Goal: Transaction & Acquisition: Purchase product/service

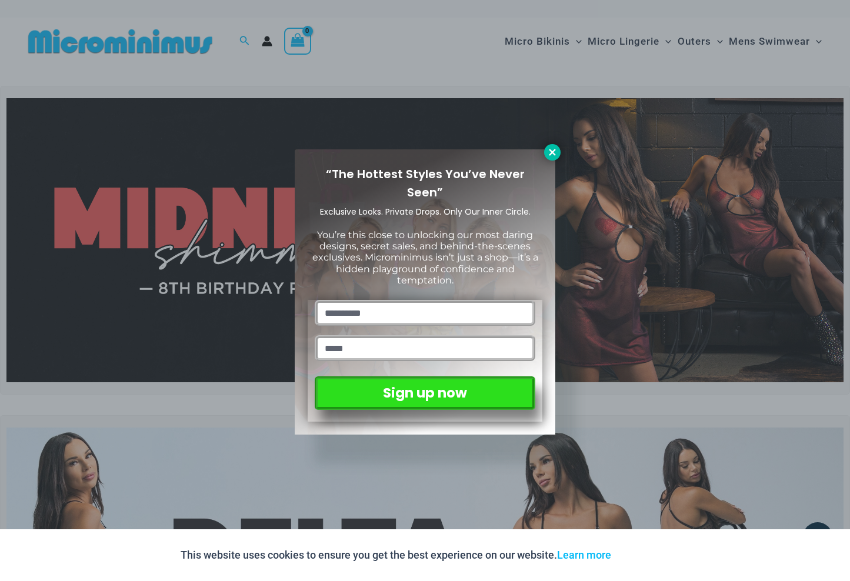
click at [556, 154] on icon at bounding box center [552, 152] width 11 height 11
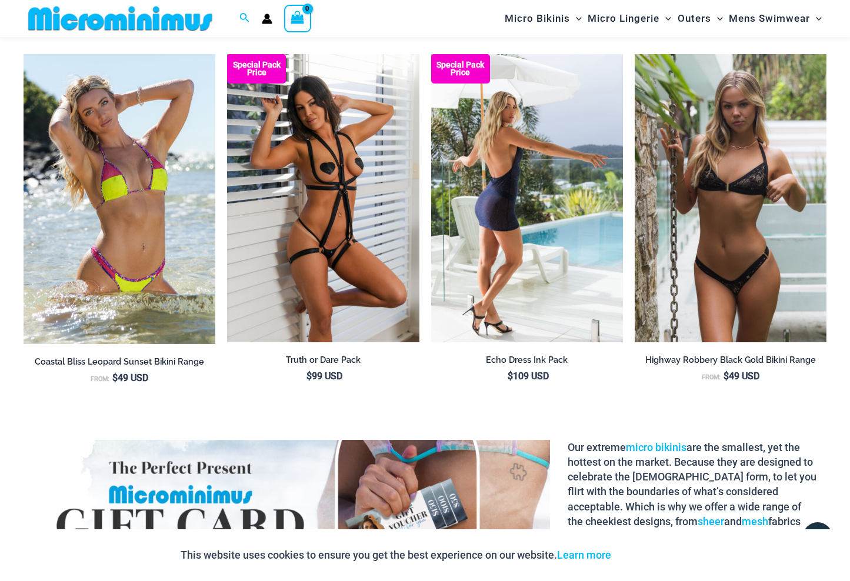
scroll to position [1368, 0]
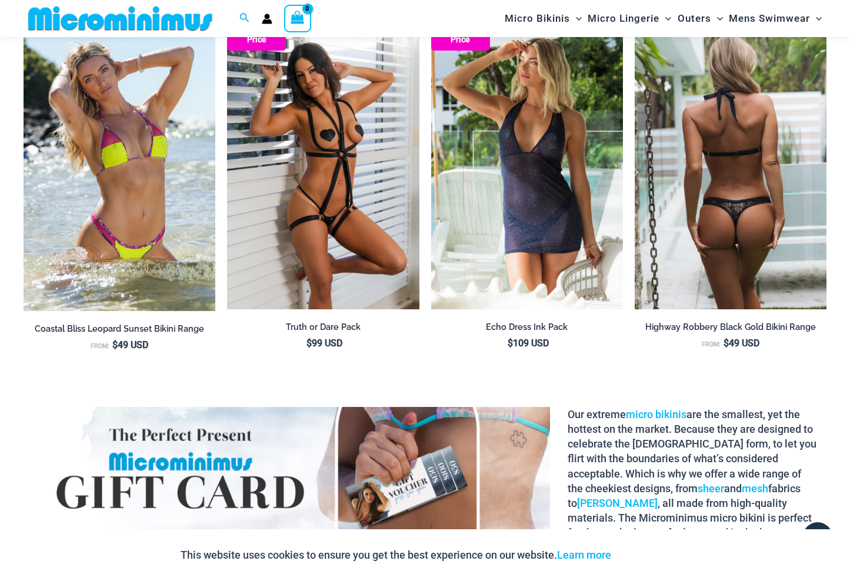
click at [761, 202] on img at bounding box center [731, 165] width 192 height 288
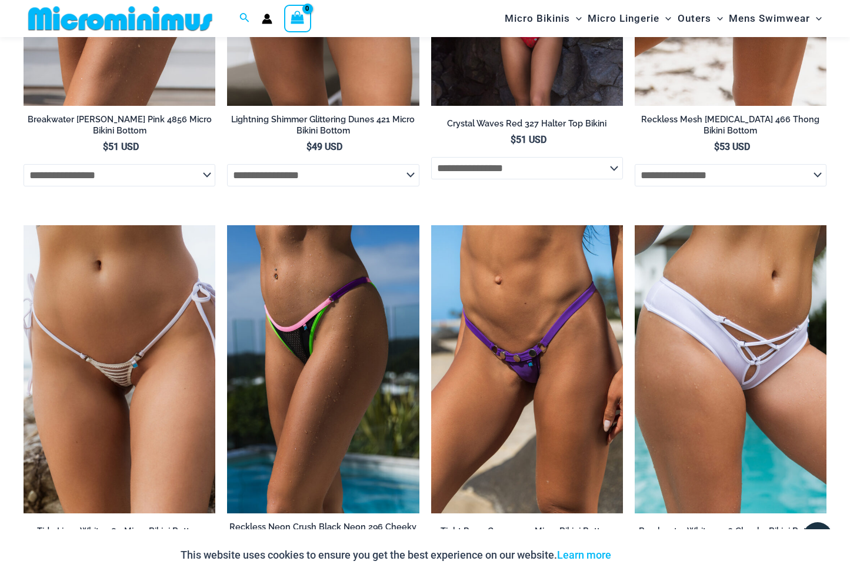
scroll to position [3083, 0]
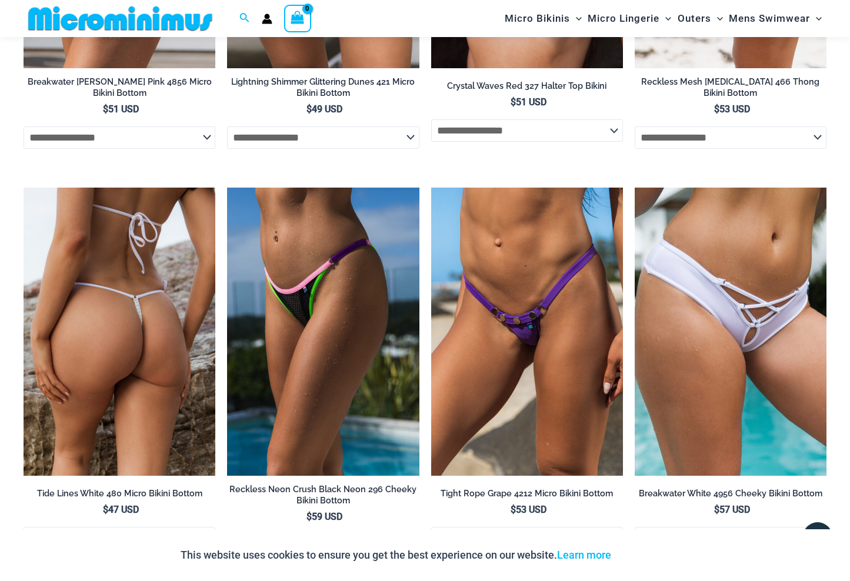
click at [158, 339] on img at bounding box center [120, 332] width 192 height 288
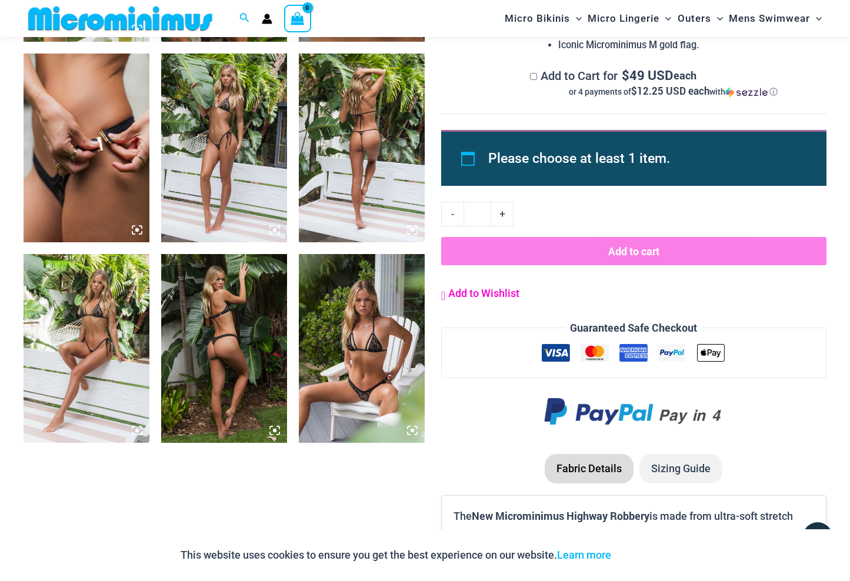
scroll to position [1048, 0]
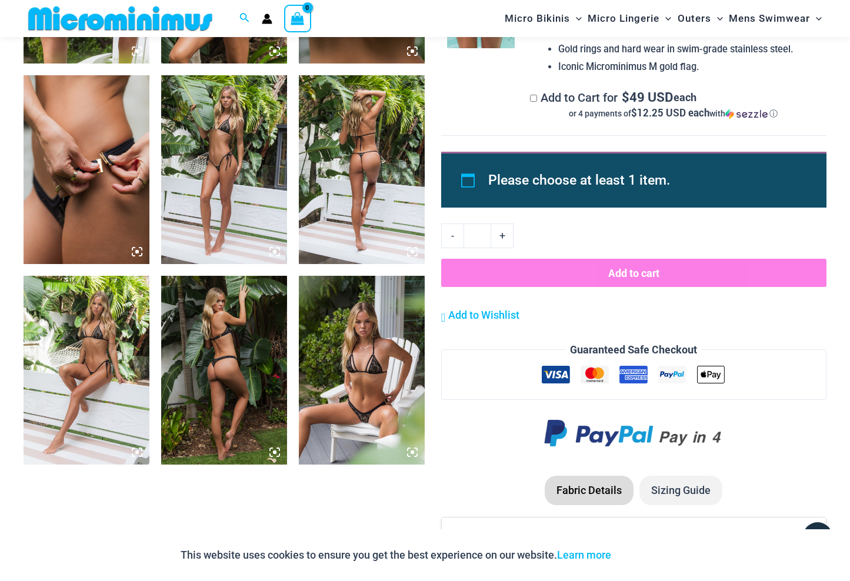
click at [393, 160] on img at bounding box center [362, 169] width 126 height 189
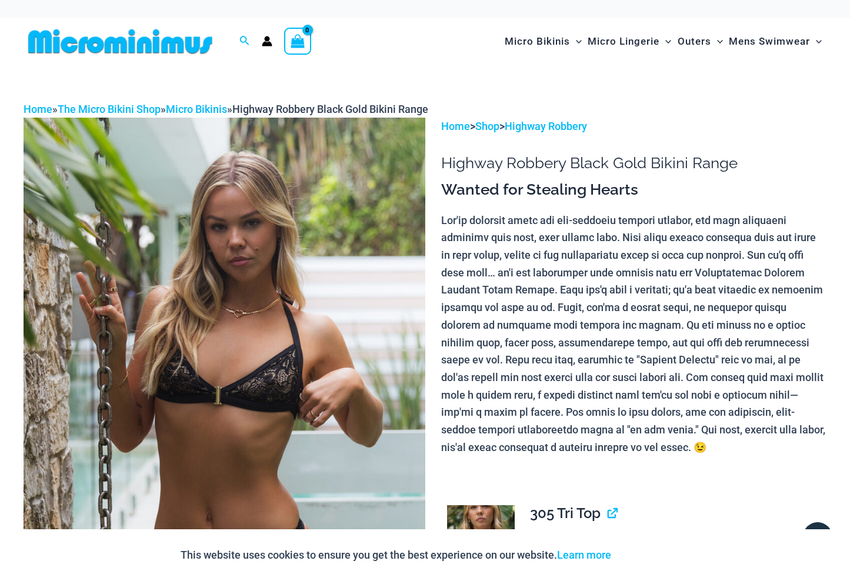
scroll to position [0, 0]
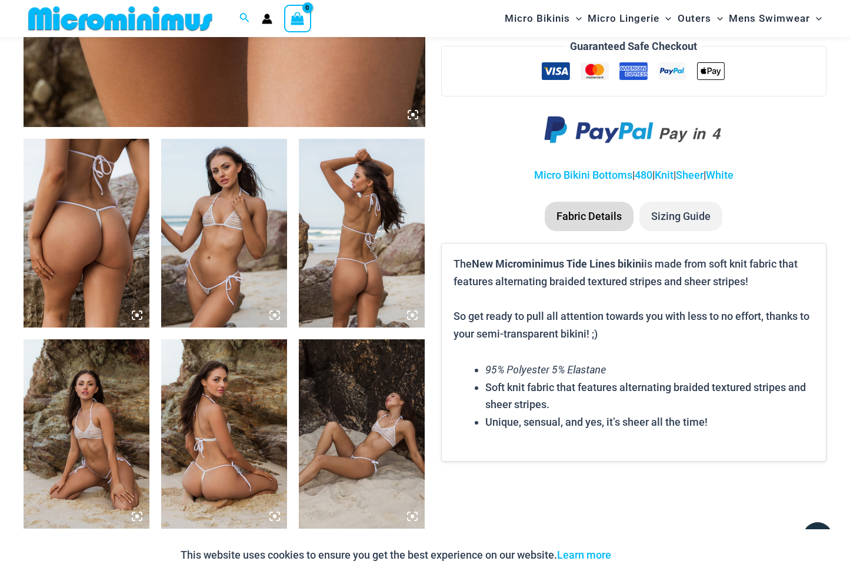
scroll to position [592, 0]
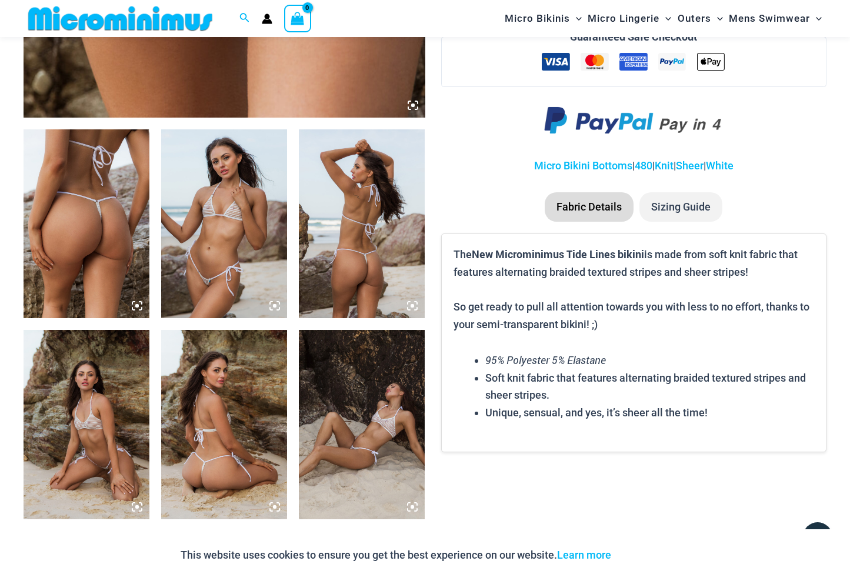
click at [212, 242] on img at bounding box center [224, 223] width 126 height 189
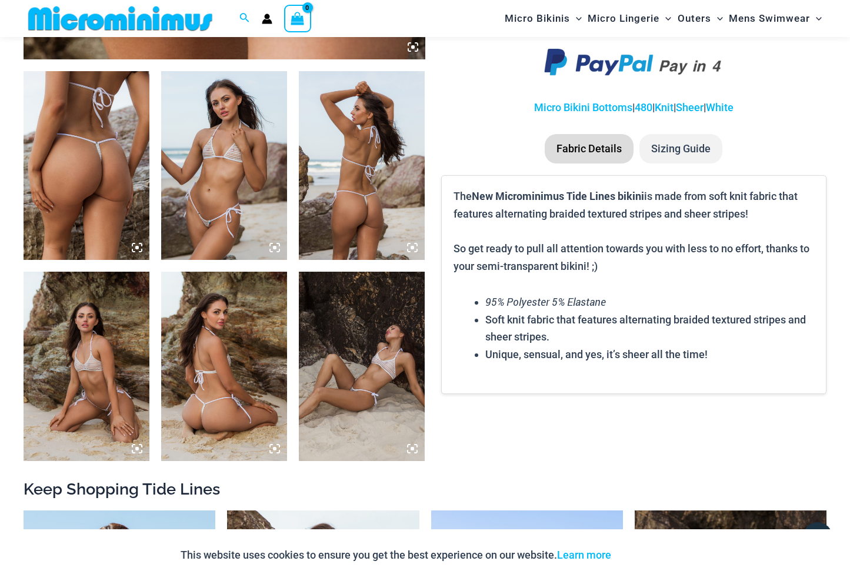
scroll to position [656, 0]
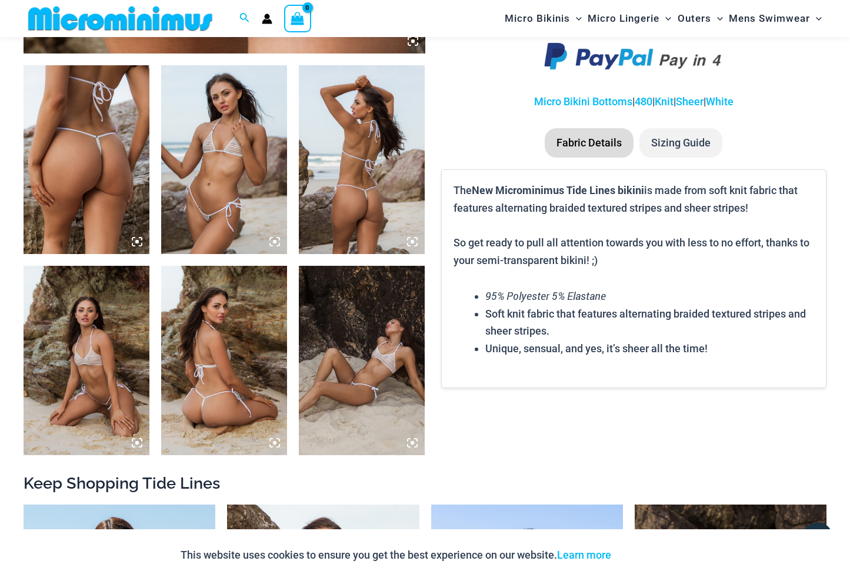
click at [213, 372] on img at bounding box center [224, 360] width 126 height 189
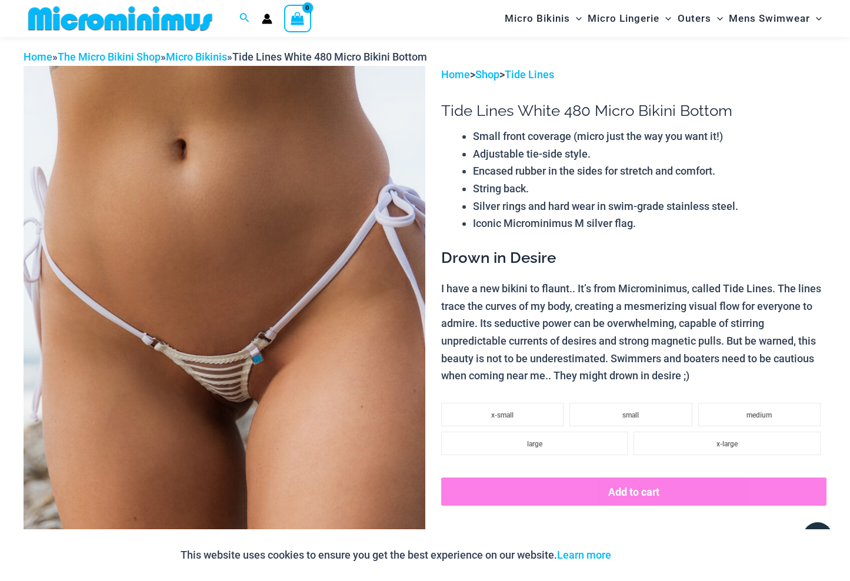
scroll to position [36, 0]
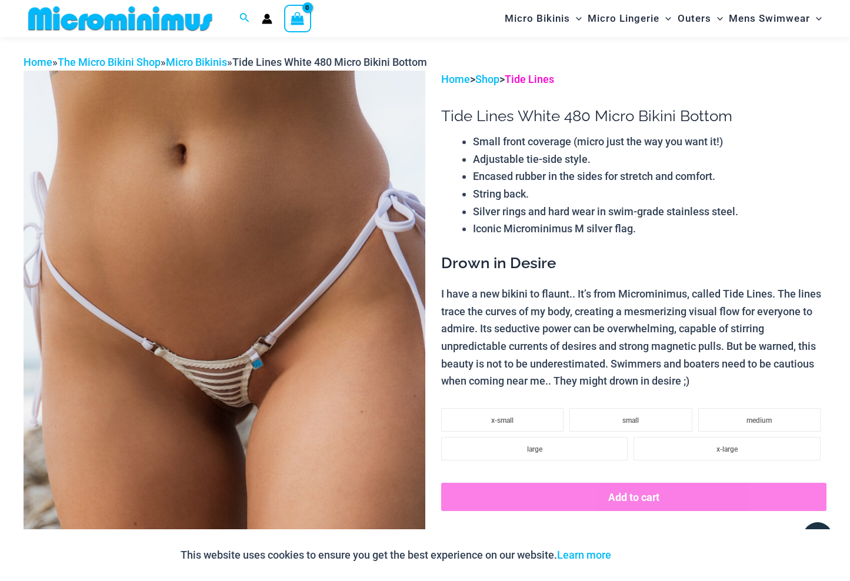
click at [546, 80] on link "Tide Lines" at bounding box center [529, 79] width 49 height 12
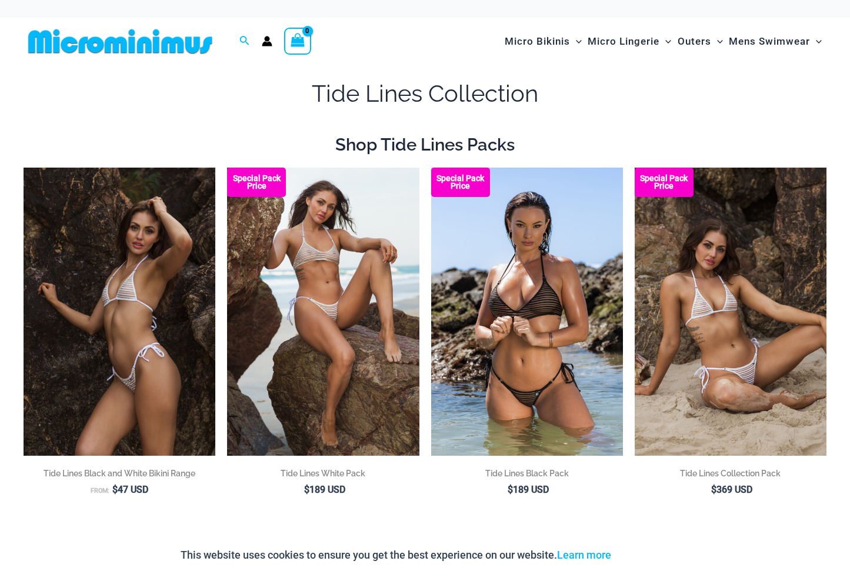
click at [154, 320] on img at bounding box center [120, 312] width 192 height 288
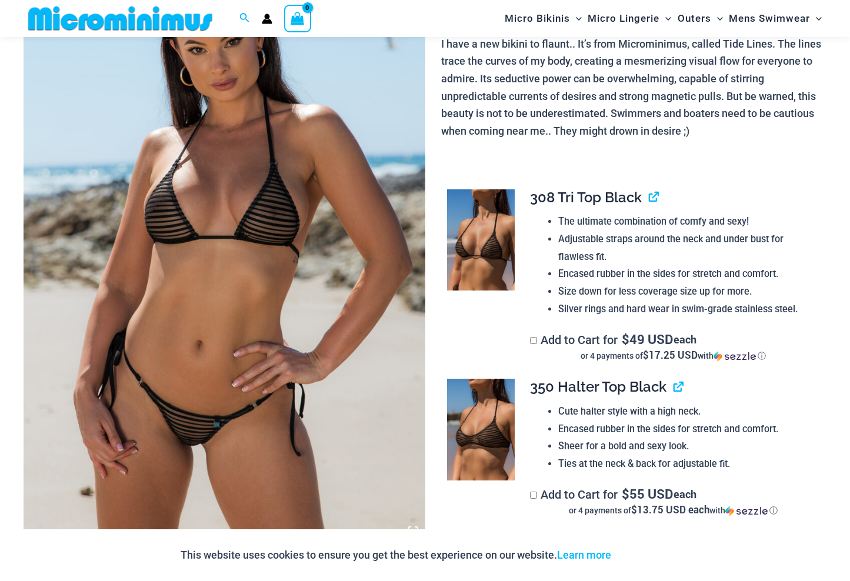
scroll to position [155, 0]
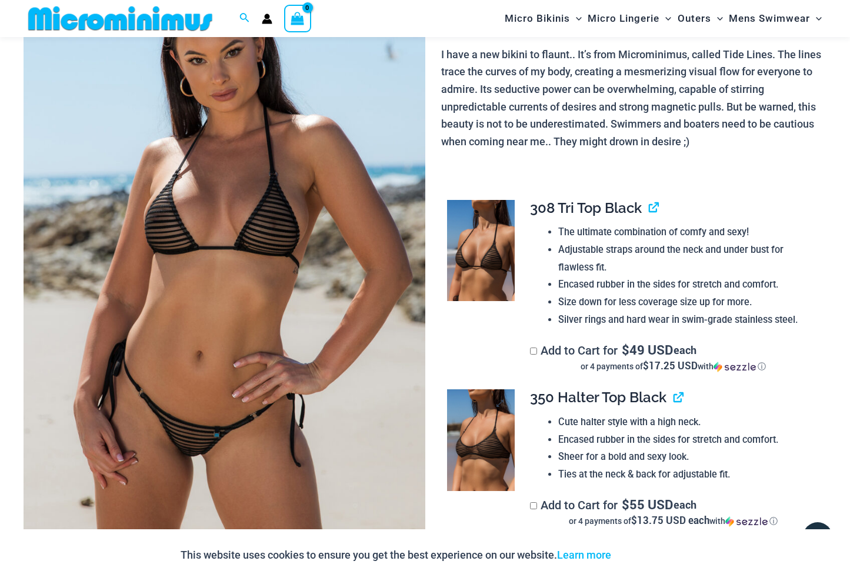
click at [500, 443] on img at bounding box center [481, 440] width 68 height 101
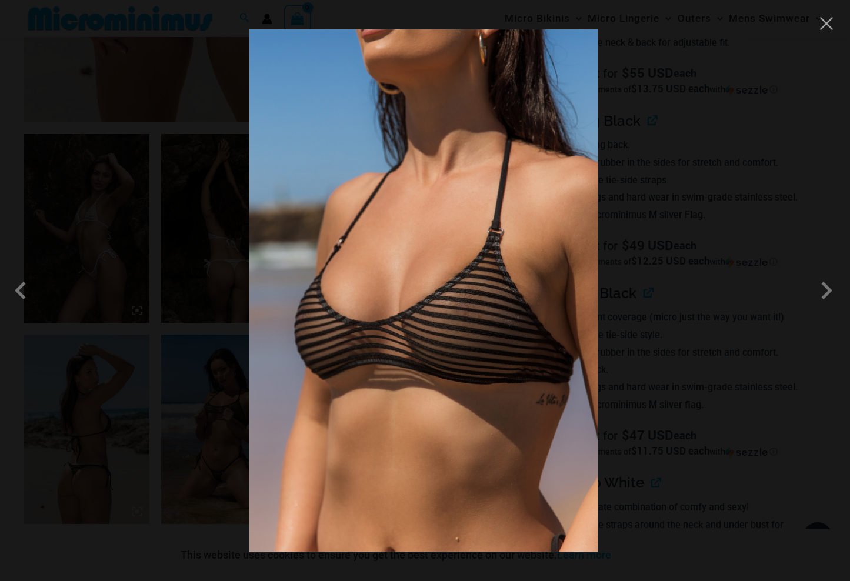
scroll to position [590, 0]
click at [493, 397] on img at bounding box center [424, 290] width 348 height 523
click at [691, 375] on div at bounding box center [425, 290] width 850 height 581
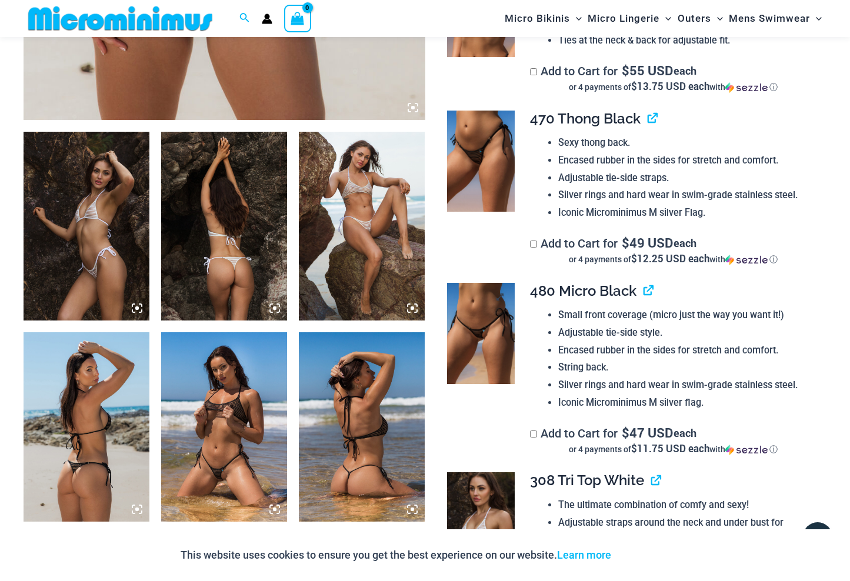
click at [496, 345] on img at bounding box center [481, 333] width 68 height 101
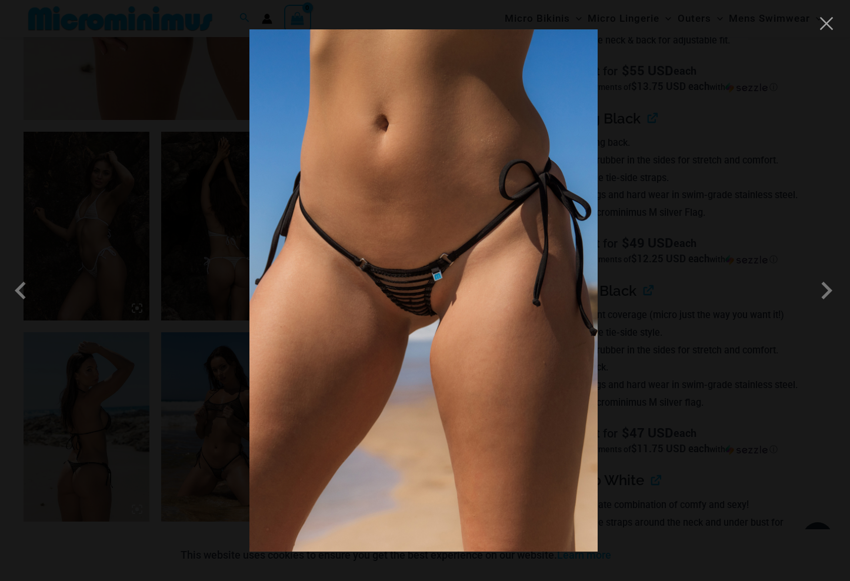
click at [834, 14] on div at bounding box center [425, 290] width 850 height 581
